Goal: Information Seeking & Learning: Learn about a topic

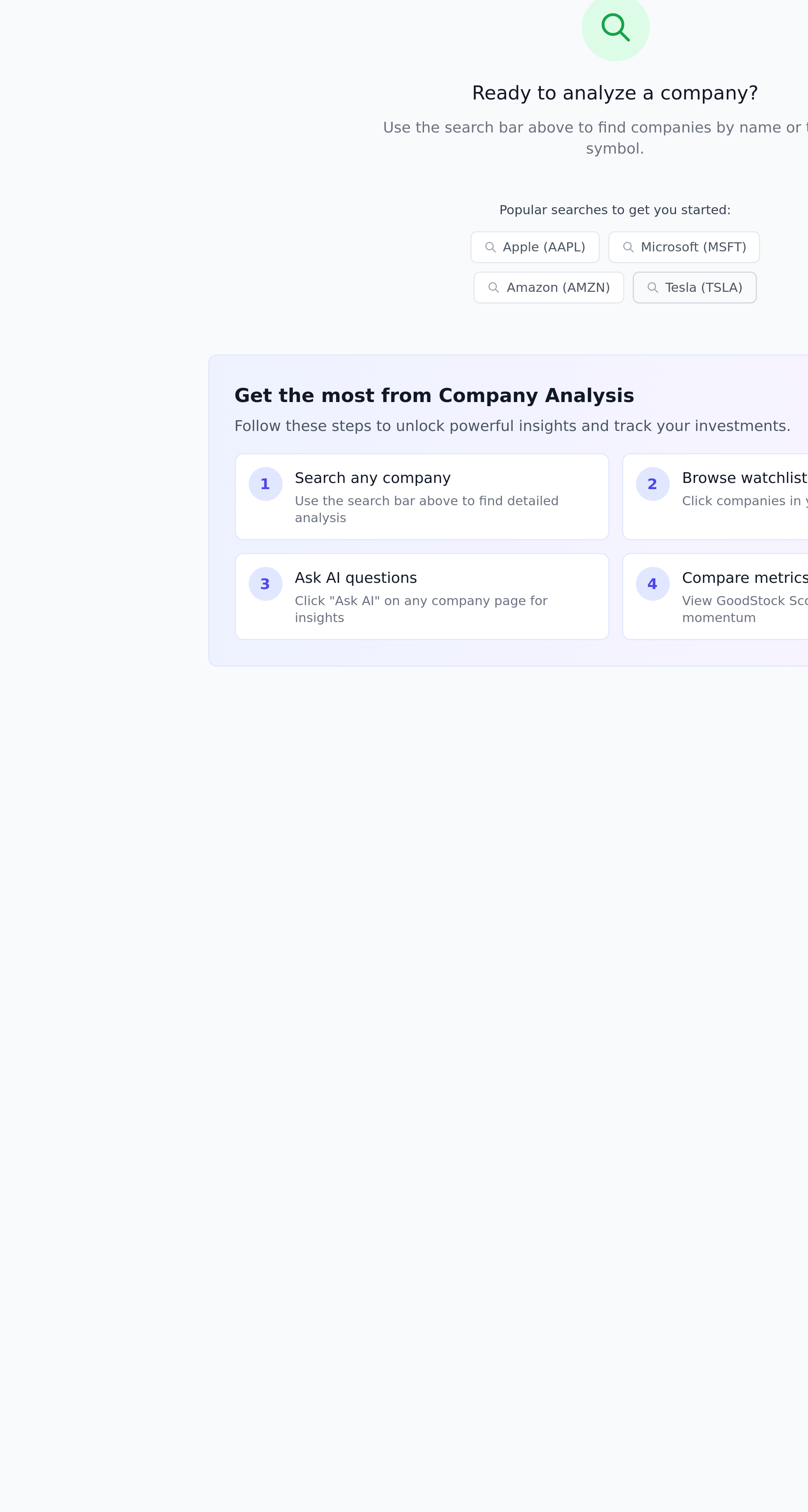
click at [490, 219] on link "Tesla (TSLA)" at bounding box center [514, 225] width 48 height 12
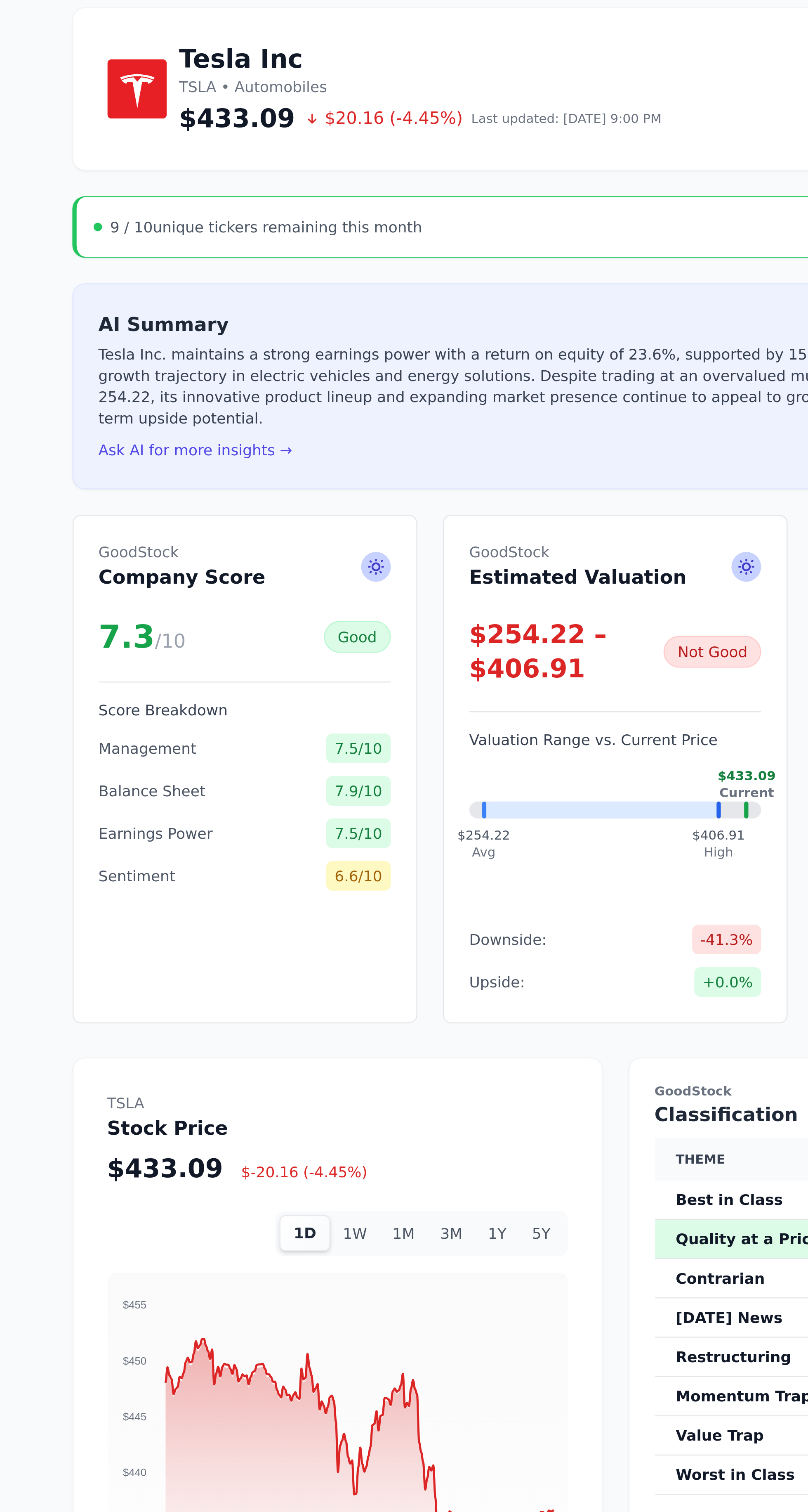
click at [477, 218] on div "Tesla Inc TSLA • Automobiles $433.09 $20.16 (-4.45%) Last updated: Oct 7, 9:00 …" at bounding box center [483, 1189] width 423 height 2147
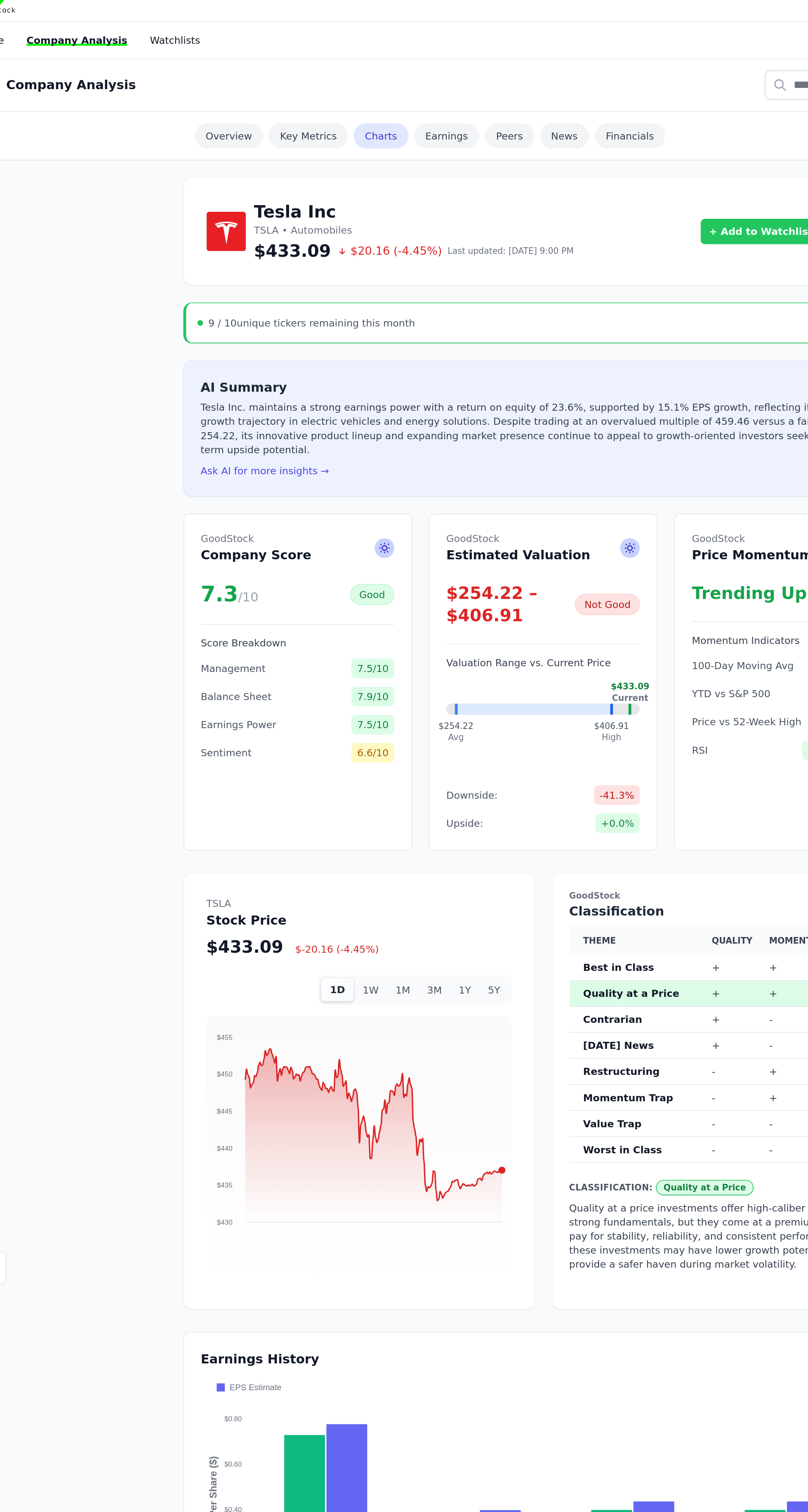
click at [608, 149] on button "+ Add to Watchlist" at bounding box center [611, 148] width 71 height 15
click at [606, 189] on div "0 stocks" at bounding box center [625, 190] width 85 height 6
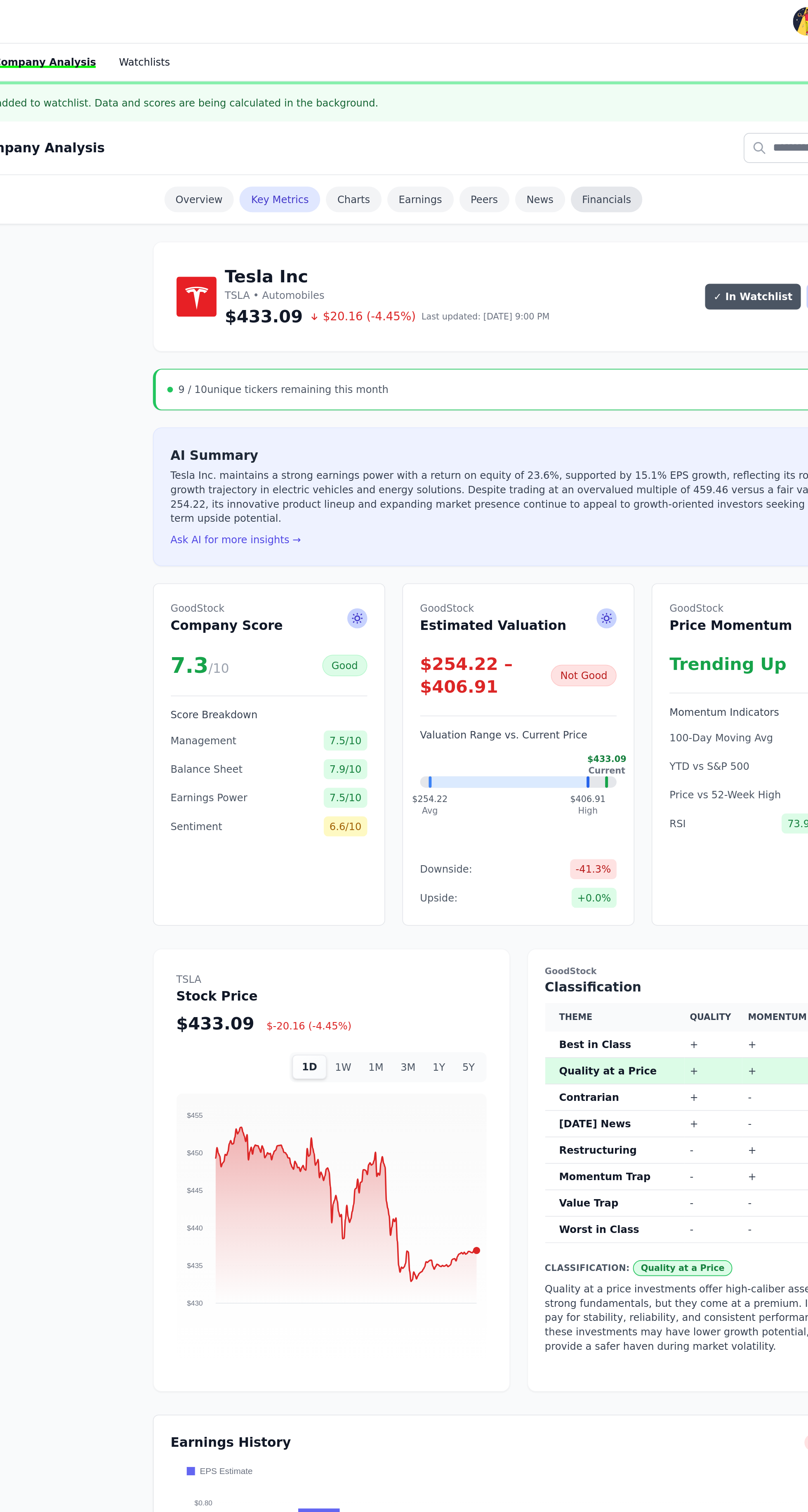
click at [532, 112] on link "Financials" at bounding box center [534, 115] width 42 height 15
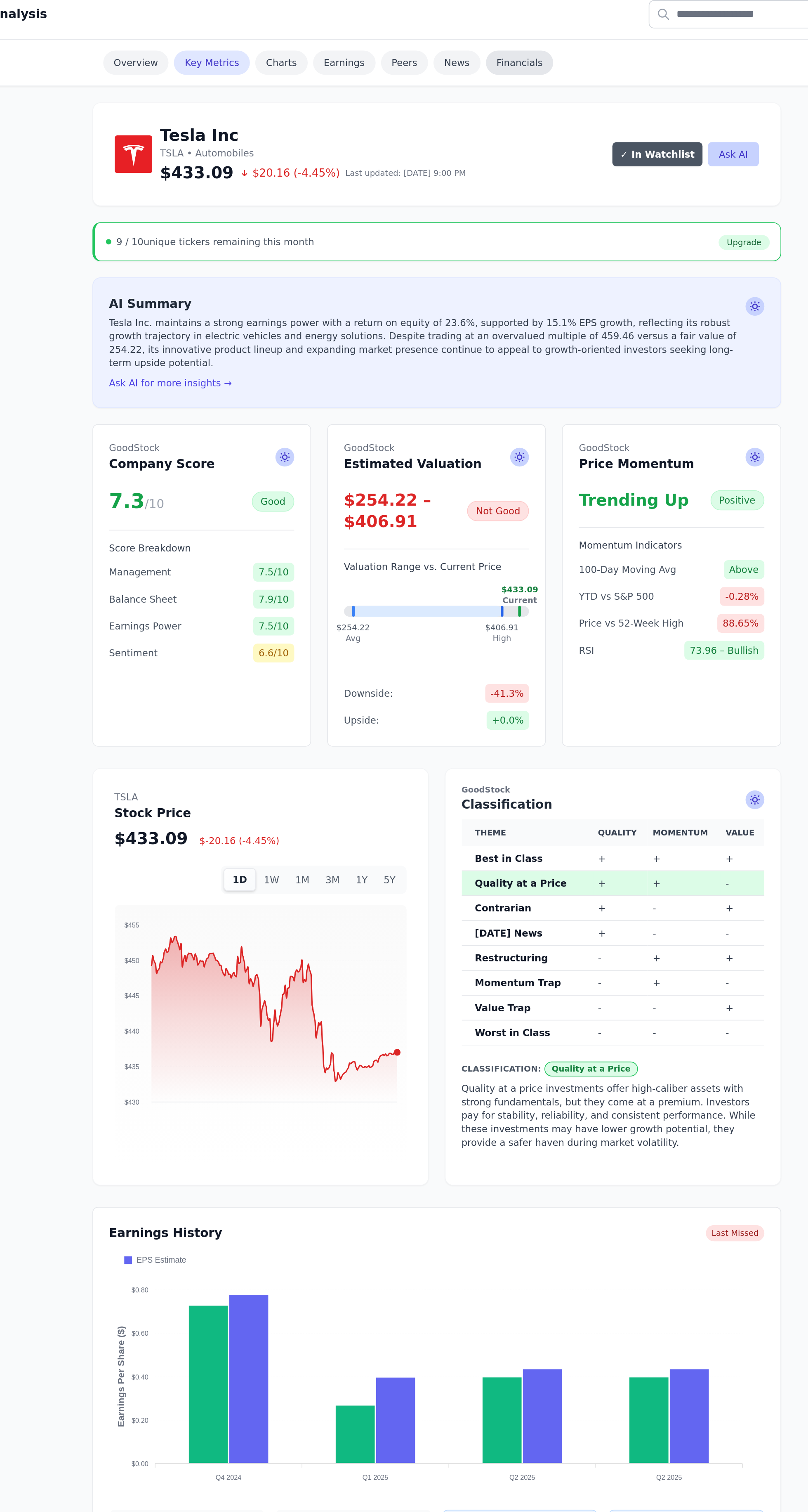
click at [522, 121] on link "Financials" at bounding box center [534, 115] width 42 height 15
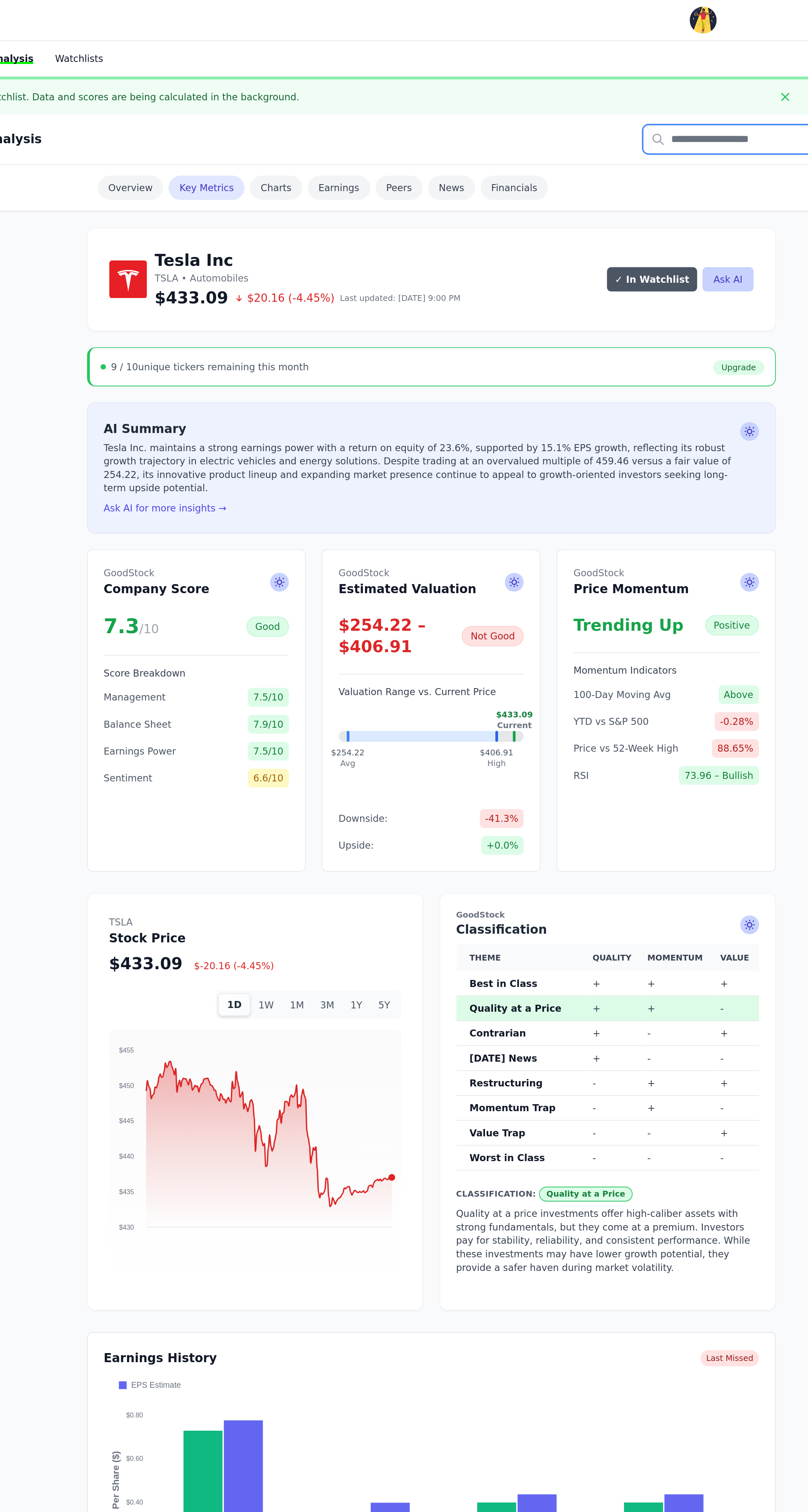
click at [674, 86] on input "text" at bounding box center [706, 85] width 185 height 17
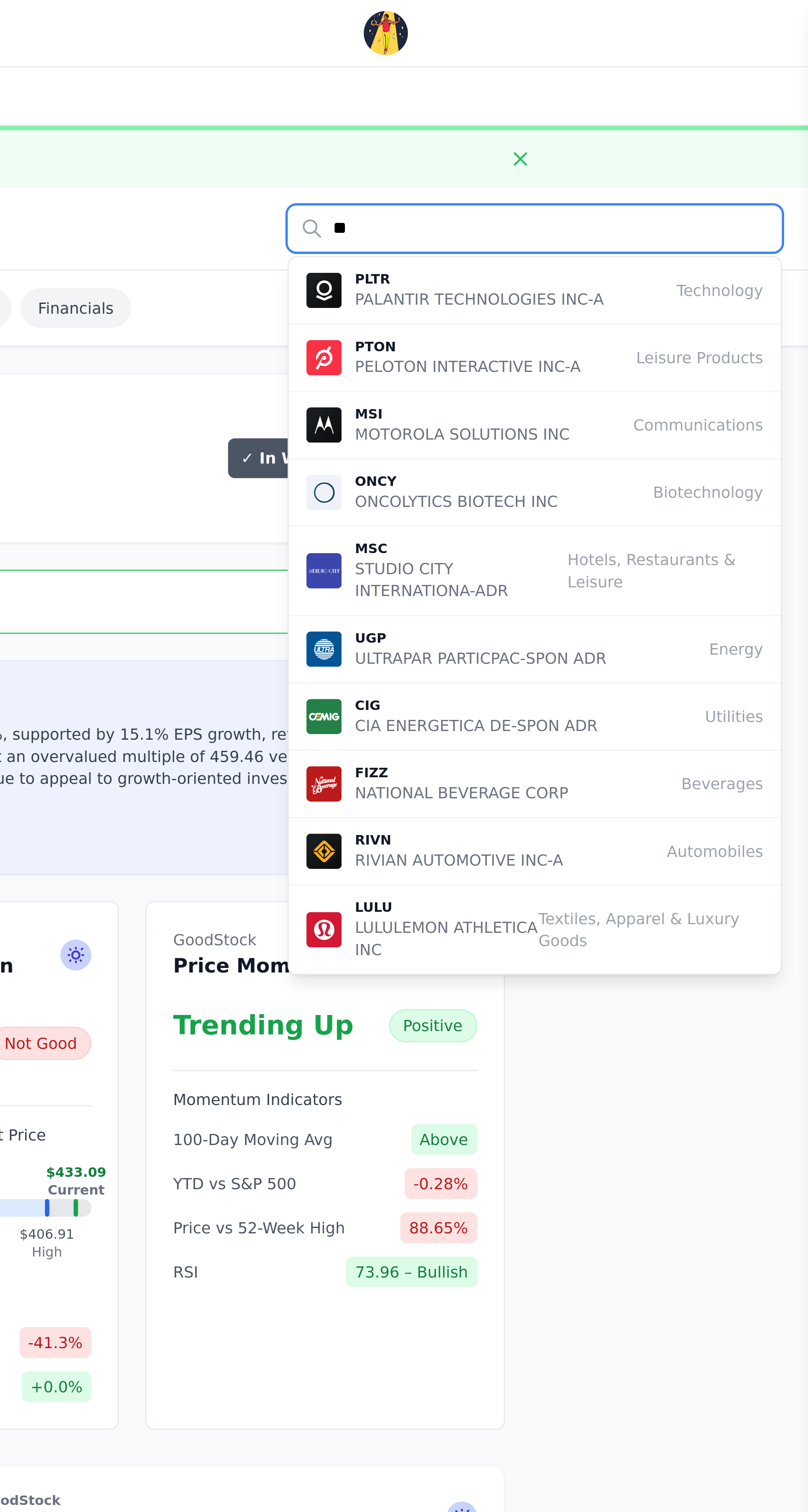
type input "*"
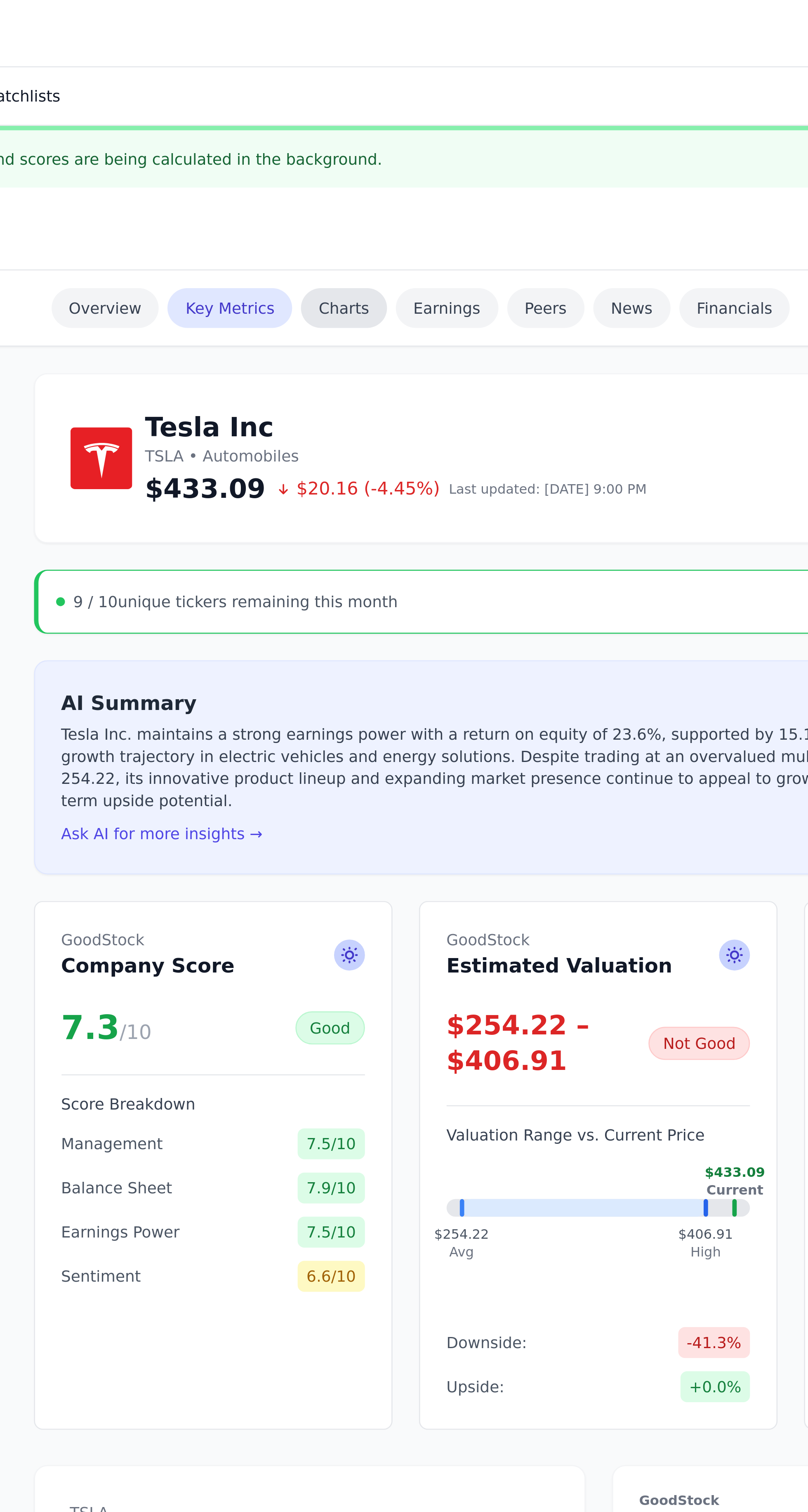
type input "*****"
click at [385, 117] on link "Charts" at bounding box center [388, 115] width 32 height 15
click at [404, 232] on div "9 / 10 unique tickers remaining this month Upgrade" at bounding box center [483, 225] width 423 height 24
click at [526, 113] on link "Financials" at bounding box center [534, 115] width 42 height 15
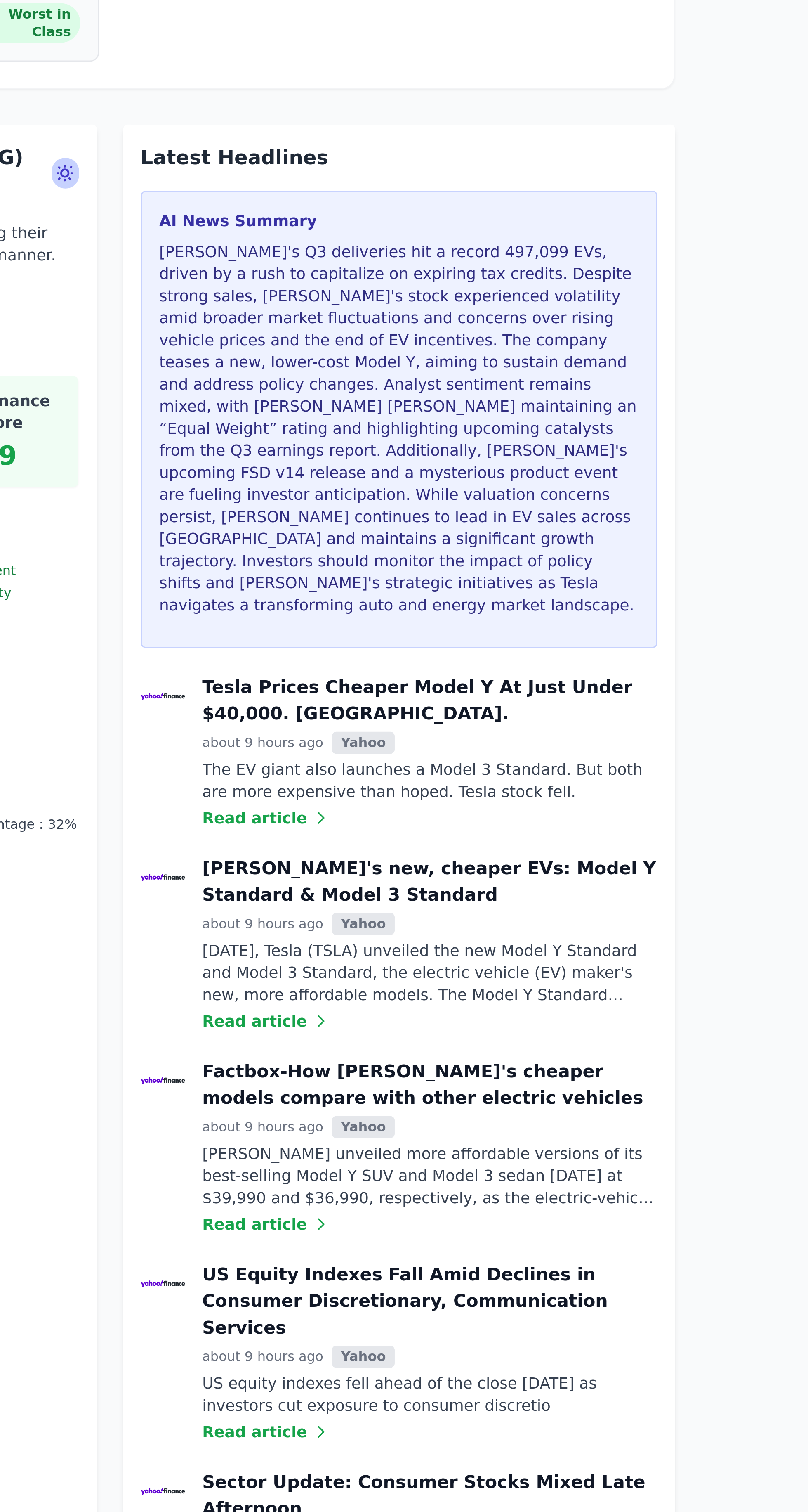
scroll to position [907, 0]
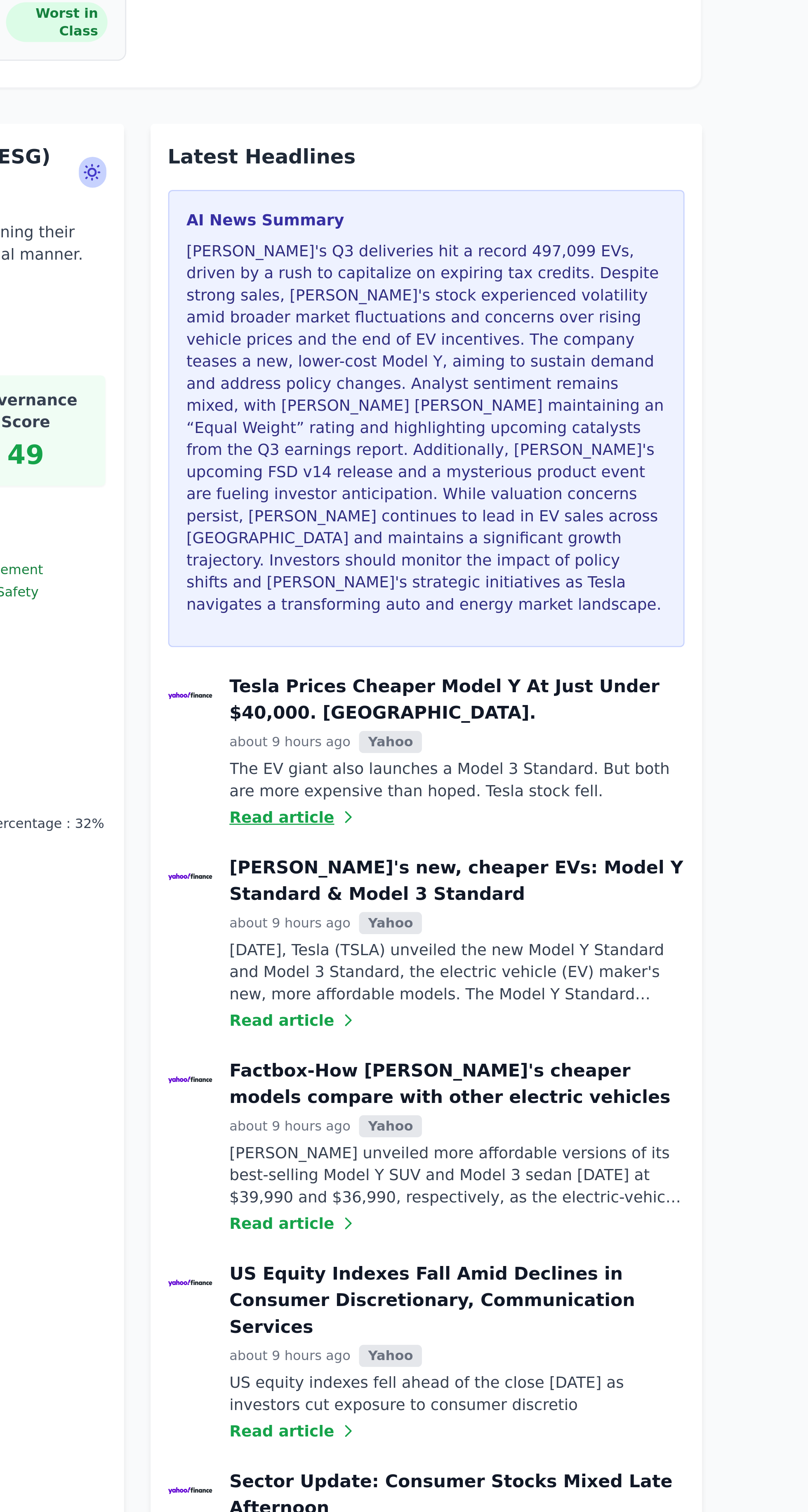
click at [547, 705] on link "Read article" at bounding box center [603, 709] width 170 height 8
click at [537, 705] on link "Read article" at bounding box center [603, 709] width 170 height 8
